Goal: Task Accomplishment & Management: Use online tool/utility

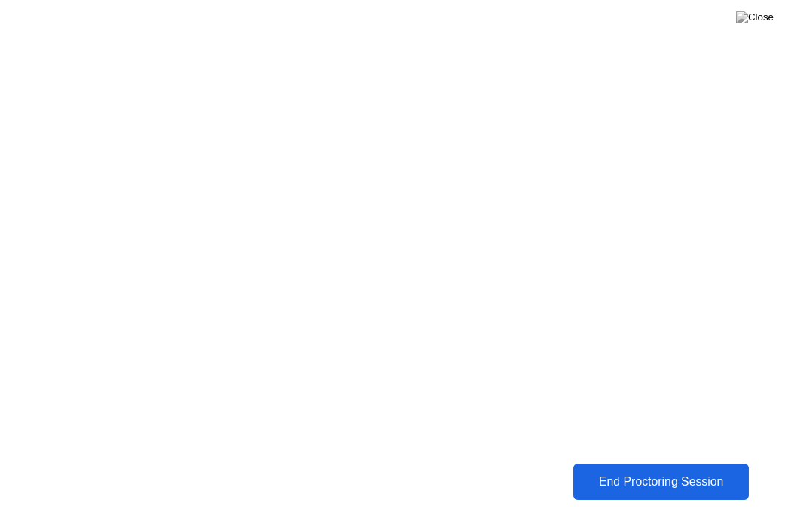
click at [590, 463] on button "End Proctoring Session" at bounding box center [661, 481] width 176 height 36
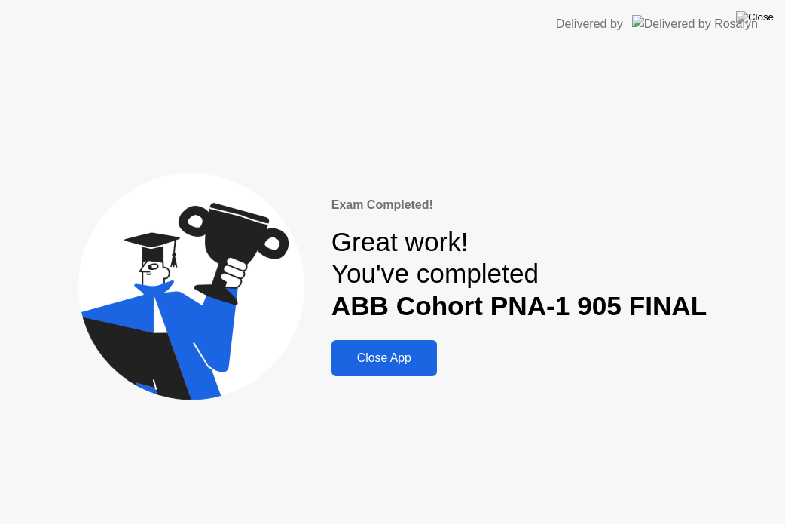
click at [747, 8] on div "Delivered by" at bounding box center [657, 24] width 202 height 48
click at [769, 20] on img at bounding box center [755, 17] width 38 height 12
